Goal: Task Accomplishment & Management: Manage account settings

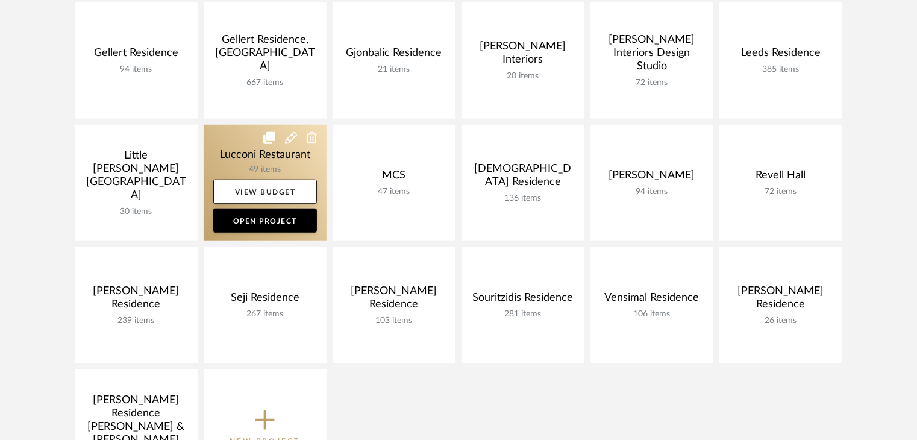
scroll to position [422, 0]
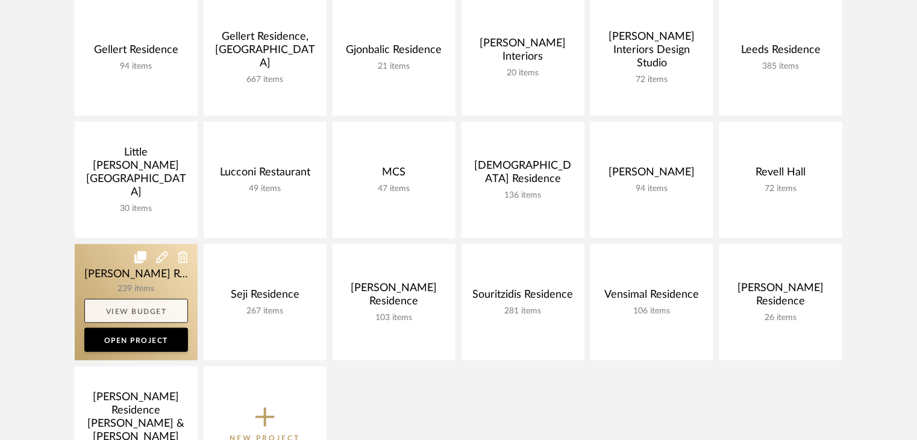
click at [137, 311] on link "View Budget" at bounding box center [136, 311] width 104 height 24
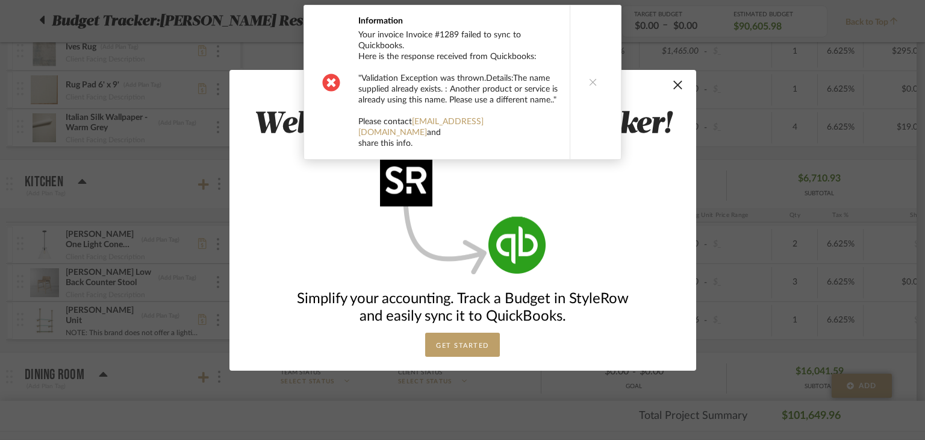
click at [606, 58] on button at bounding box center [593, 82] width 46 height 154
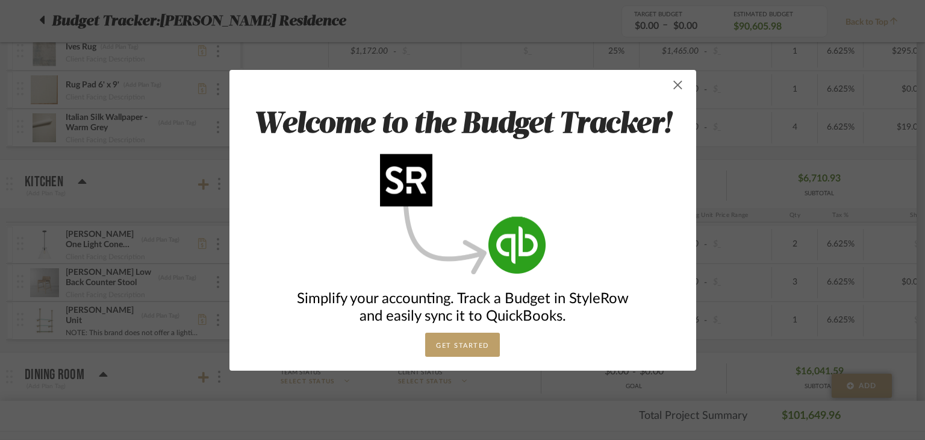
click at [672, 81] on span "button" at bounding box center [678, 85] width 24 height 24
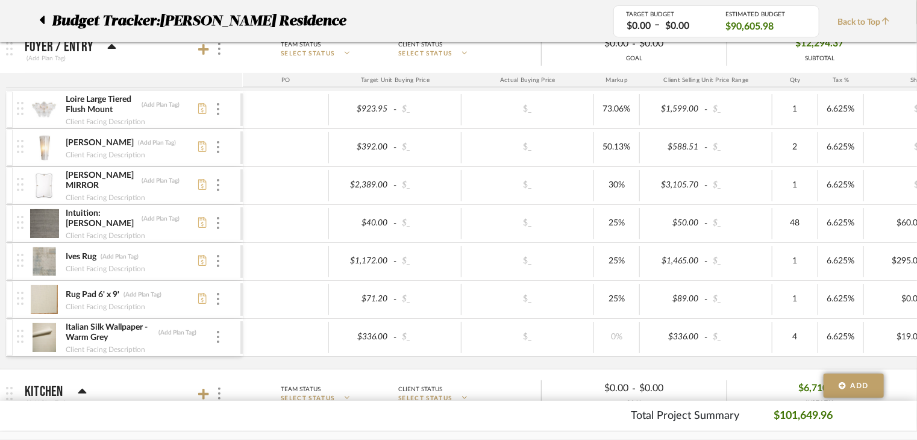
scroll to position [181, 0]
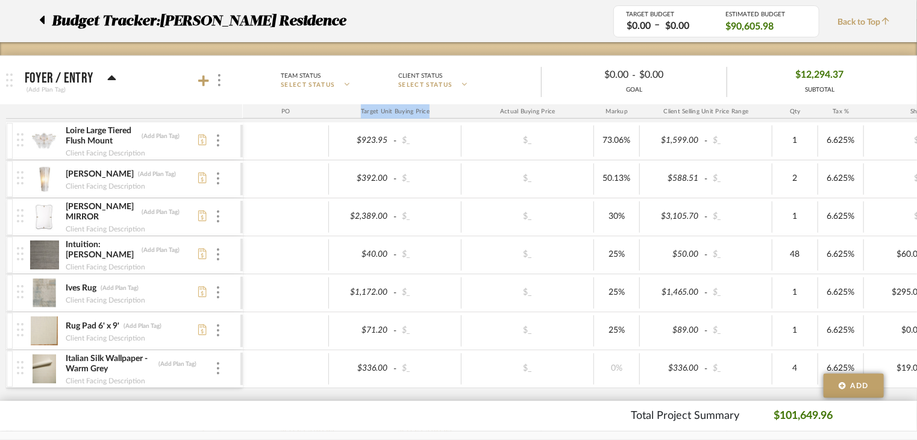
drag, startPoint x: 347, startPoint y: 114, endPoint x: 433, endPoint y: 114, distance: 86.1
click at [433, 114] on div "Target Unit Buying Price" at bounding box center [395, 111] width 133 height 14
click at [118, 181] on div "Client Facing Description" at bounding box center [105, 186] width 81 height 12
click at [40, 177] on img at bounding box center [45, 178] width 30 height 29
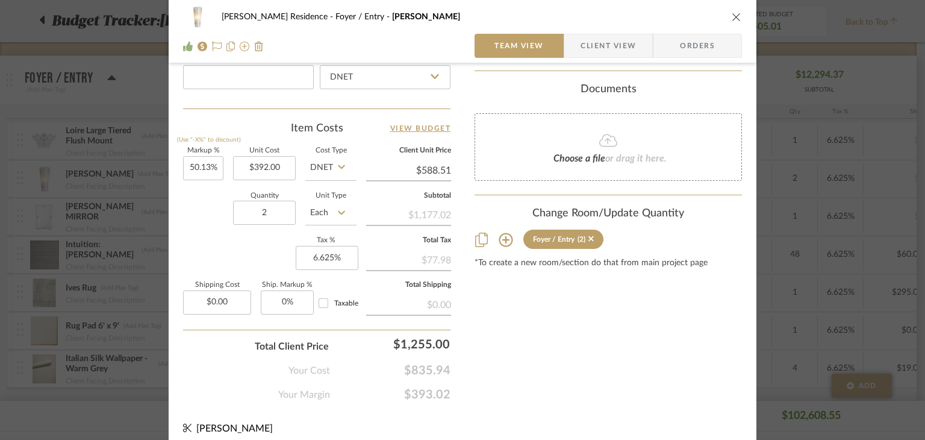
scroll to position [680, 0]
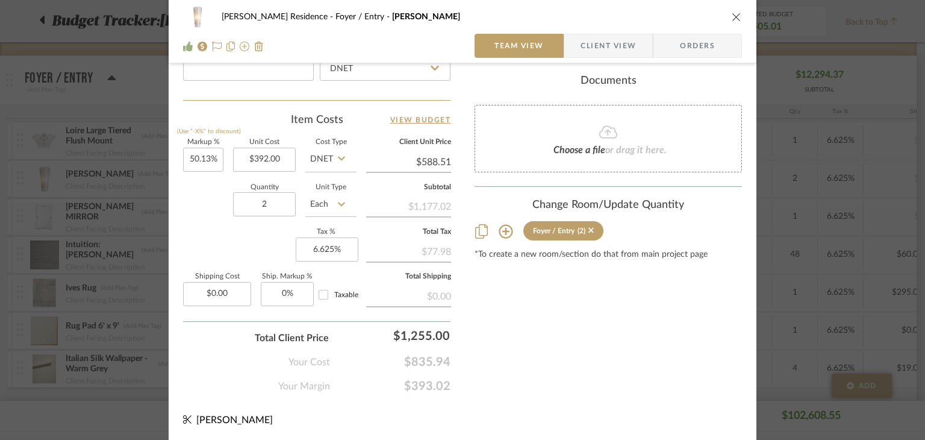
click at [396, 28] on div "[PERSON_NAME] Residence Foyer / Entry [PERSON_NAME]" at bounding box center [462, 17] width 559 height 24
drag, startPoint x: 733, startPoint y: 15, endPoint x: 346, endPoint y: 316, distance: 490.2
click at [733, 15] on icon "close" at bounding box center [737, 17] width 10 height 10
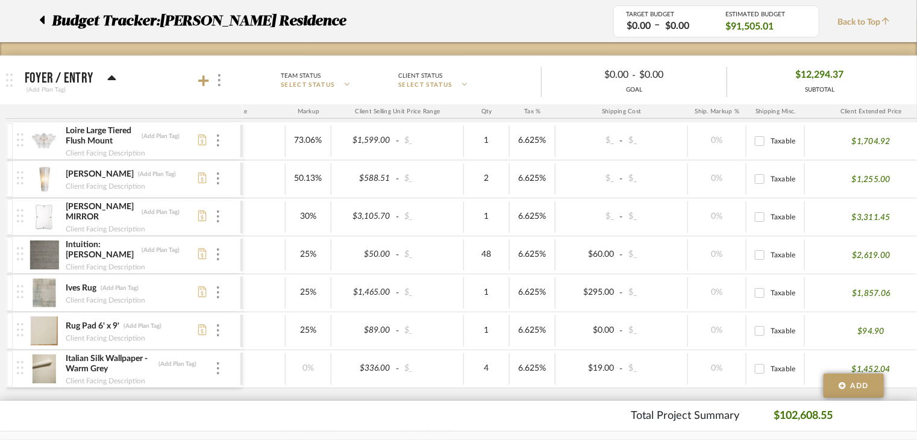
scroll to position [0, 302]
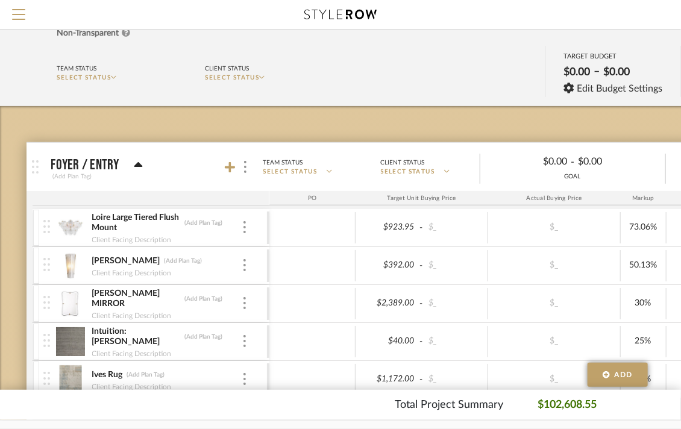
scroll to position [120, 0]
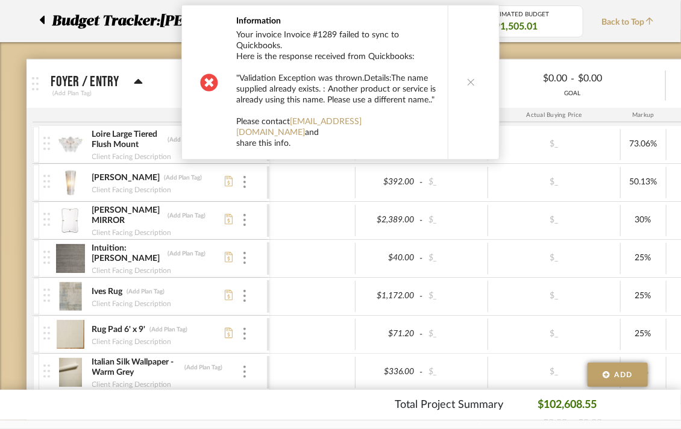
click at [464, 61] on button at bounding box center [471, 82] width 46 height 154
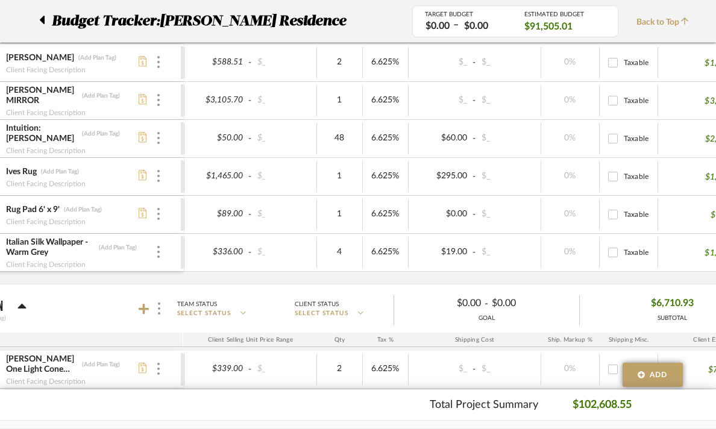
scroll to position [0, 390]
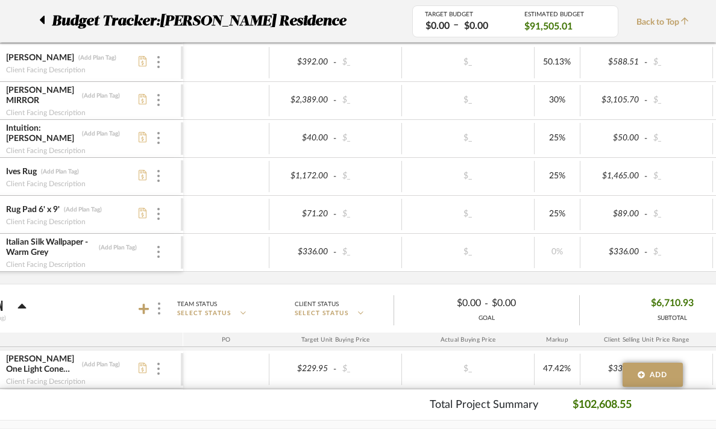
click at [208, 216] on div at bounding box center [226, 214] width 86 height 31
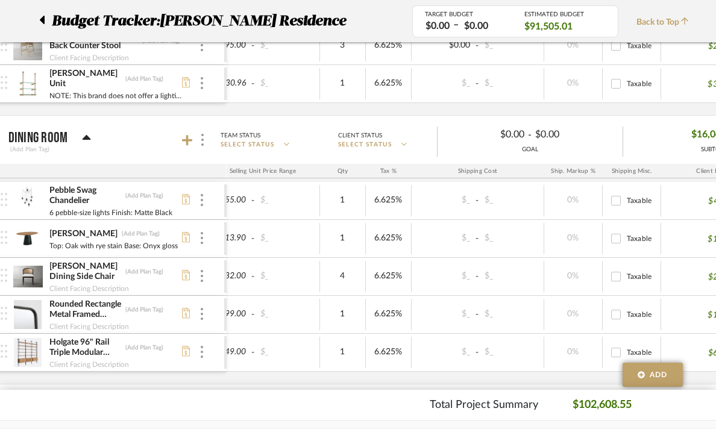
scroll to position [0, 386]
